Goal: Information Seeking & Learning: Check status

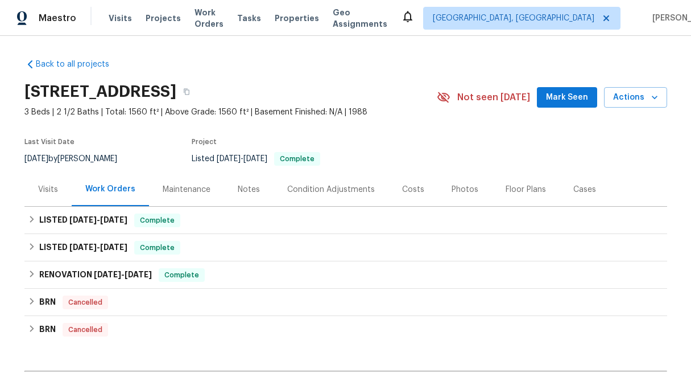
click at [44, 186] on div "Visits" at bounding box center [48, 189] width 20 height 11
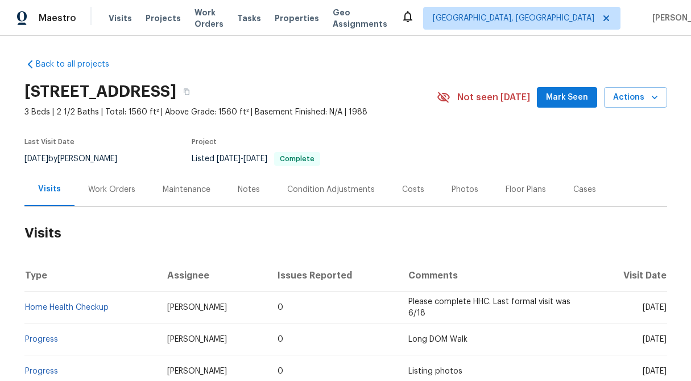
click at [127, 189] on div "Work Orders" at bounding box center [111, 189] width 47 height 11
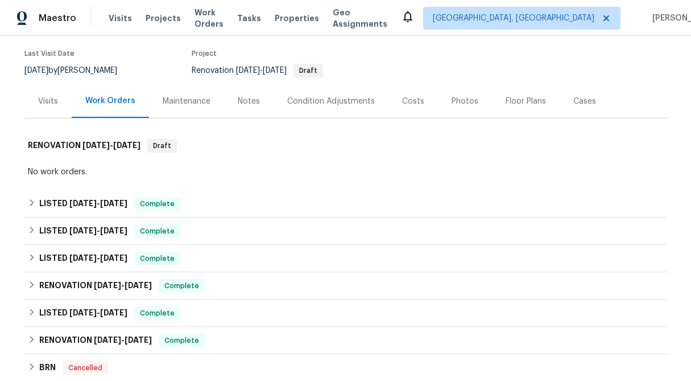
scroll to position [109, 0]
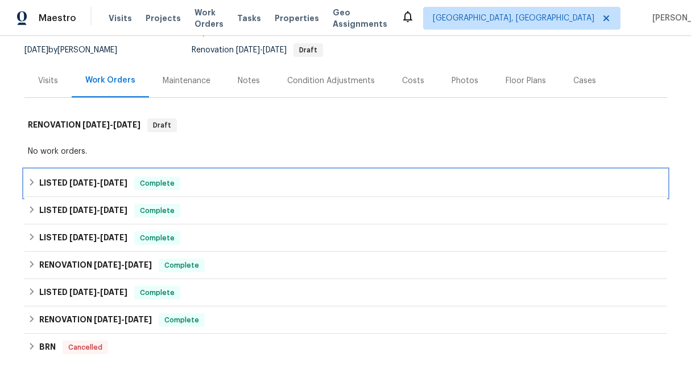
click at [32, 183] on icon at bounding box center [32, 182] width 4 height 7
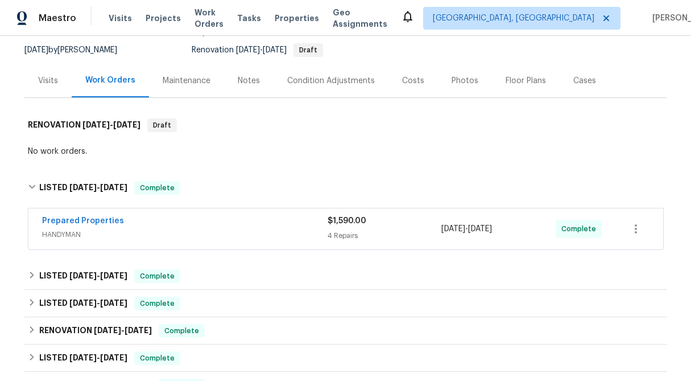
click at [349, 226] on div "$1,590.00" at bounding box center [385, 220] width 114 height 11
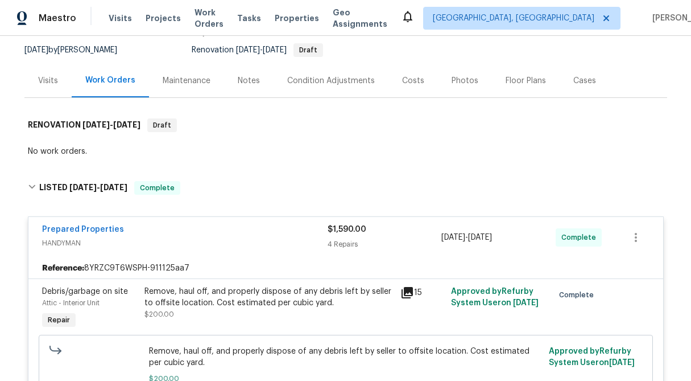
click at [351, 233] on span "$1,590.00" at bounding box center [347, 229] width 39 height 8
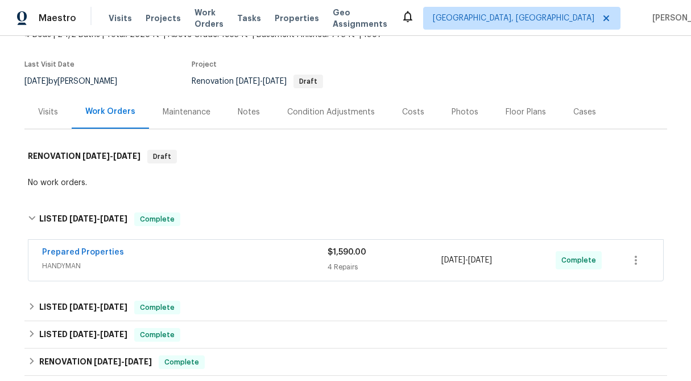
scroll to position [77, 0]
click at [105, 252] on link "Prepared Properties" at bounding box center [83, 253] width 82 height 8
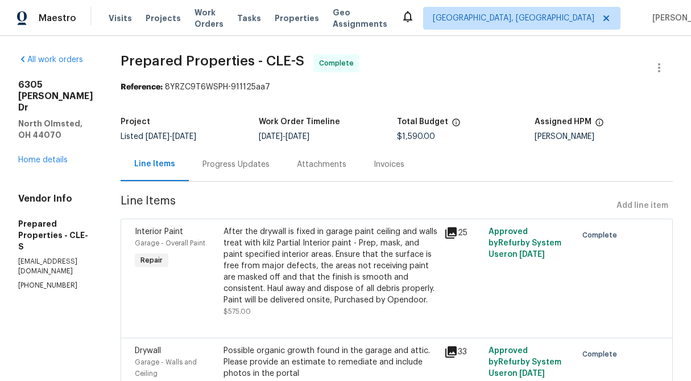
click at [258, 160] on div "Progress Updates" at bounding box center [236, 164] width 67 height 11
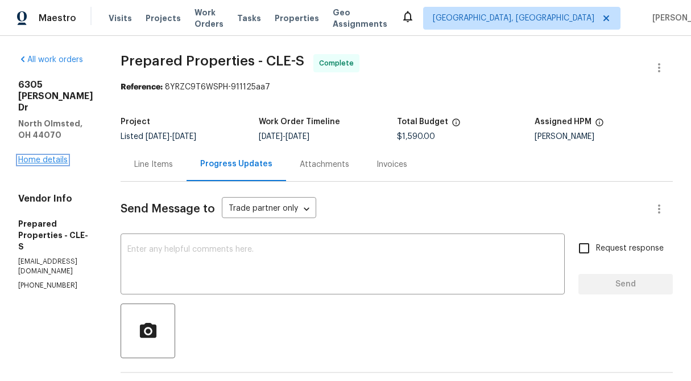
click at [56, 156] on link "Home details" at bounding box center [43, 160] width 50 height 8
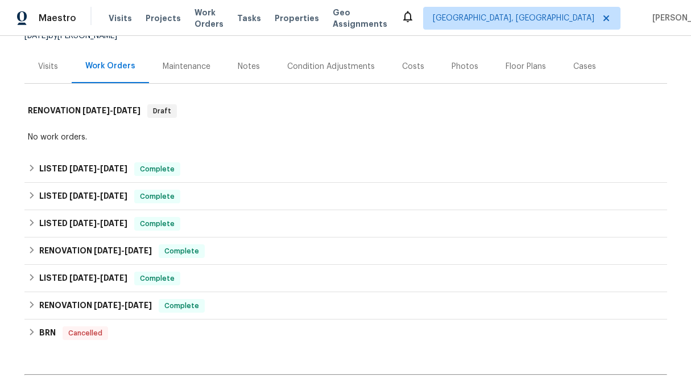
scroll to position [124, 0]
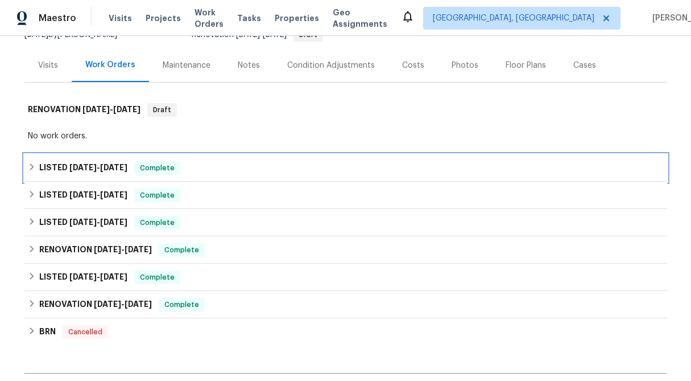
click at [35, 168] on div "LISTED 9/17/25 - 9/23/25 Complete" at bounding box center [346, 168] width 636 height 14
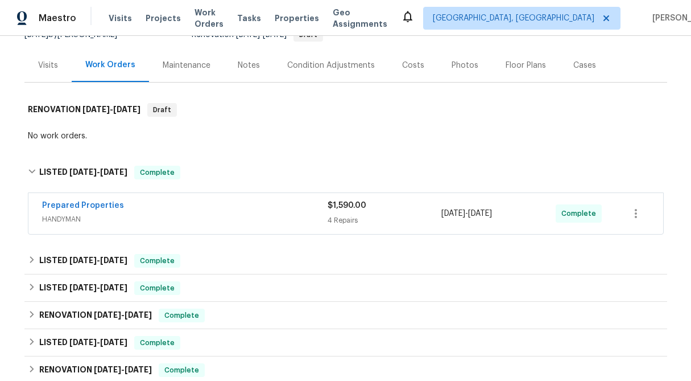
click at [359, 225] on div "4 Repairs" at bounding box center [385, 220] width 114 height 11
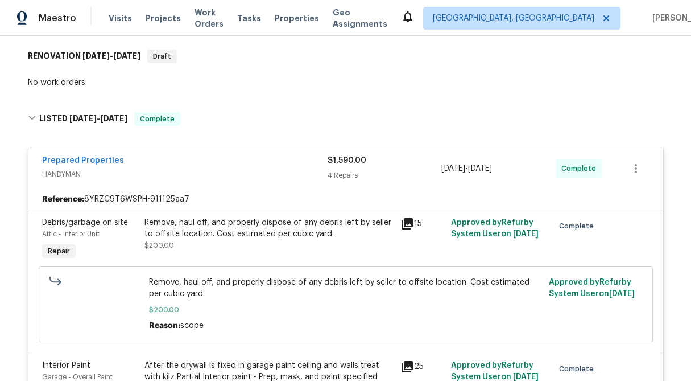
scroll to position [173, 0]
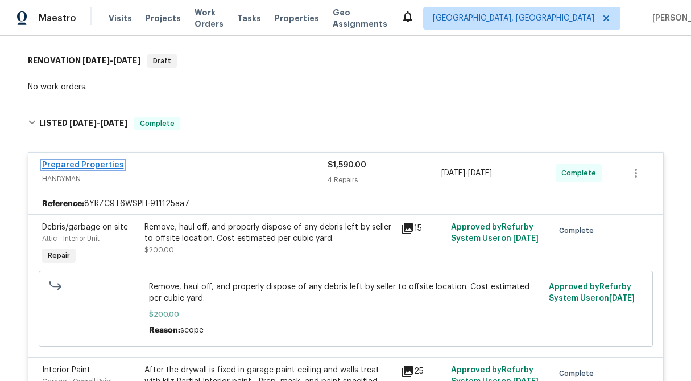
click at [104, 166] on link "Prepared Properties" at bounding box center [83, 165] width 82 height 8
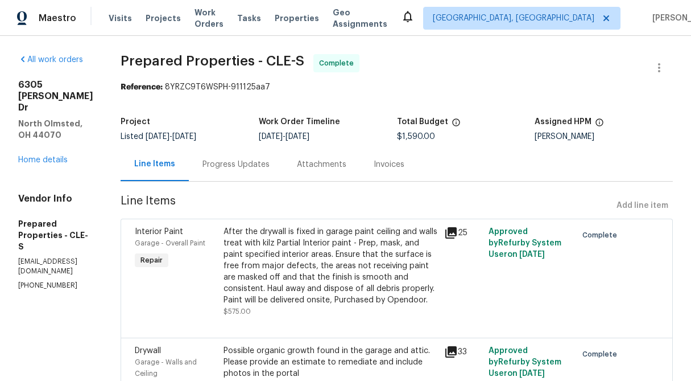
click at [270, 164] on div "Progress Updates" at bounding box center [236, 164] width 67 height 11
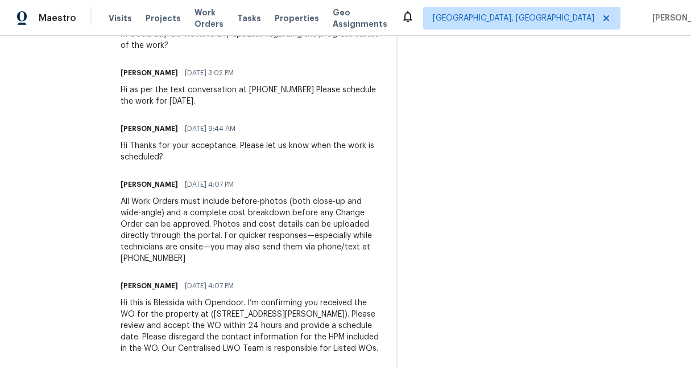
scroll to position [702, 0]
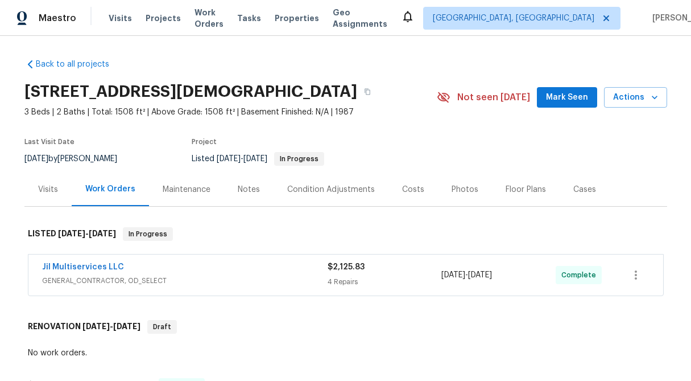
click at [358, 287] on div "4 Repairs" at bounding box center [385, 281] width 114 height 11
